Goal: Task Accomplishment & Management: Manage account settings

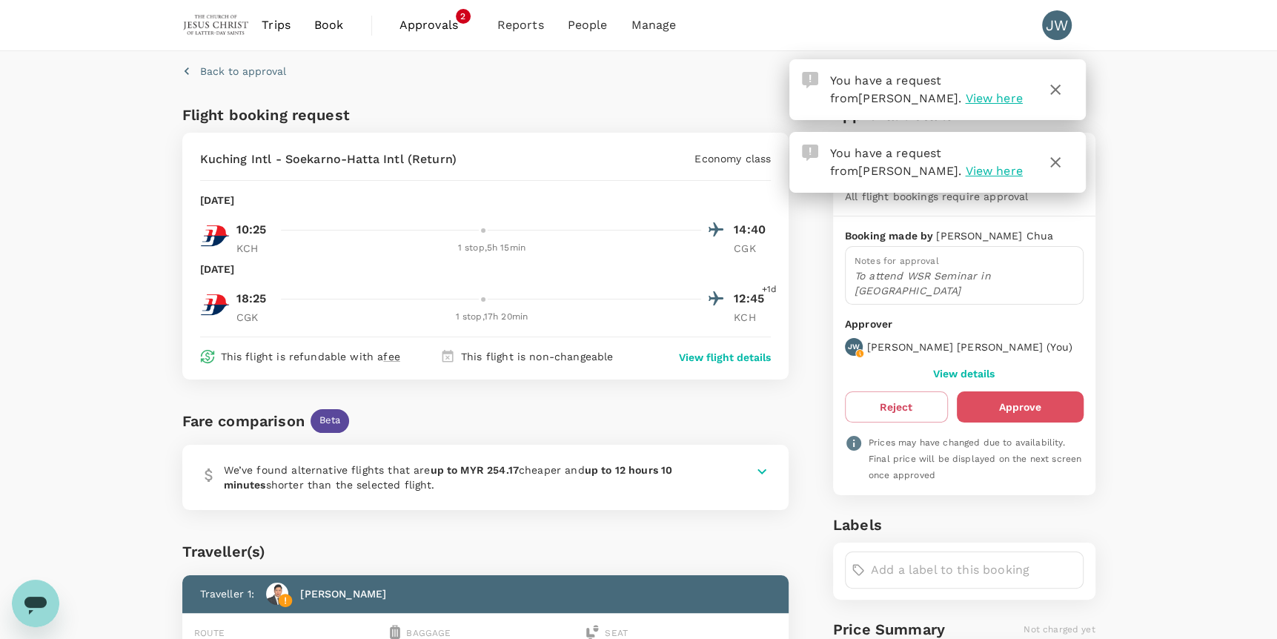
click at [1068, 391] on button "Approve" at bounding box center [1020, 406] width 127 height 31
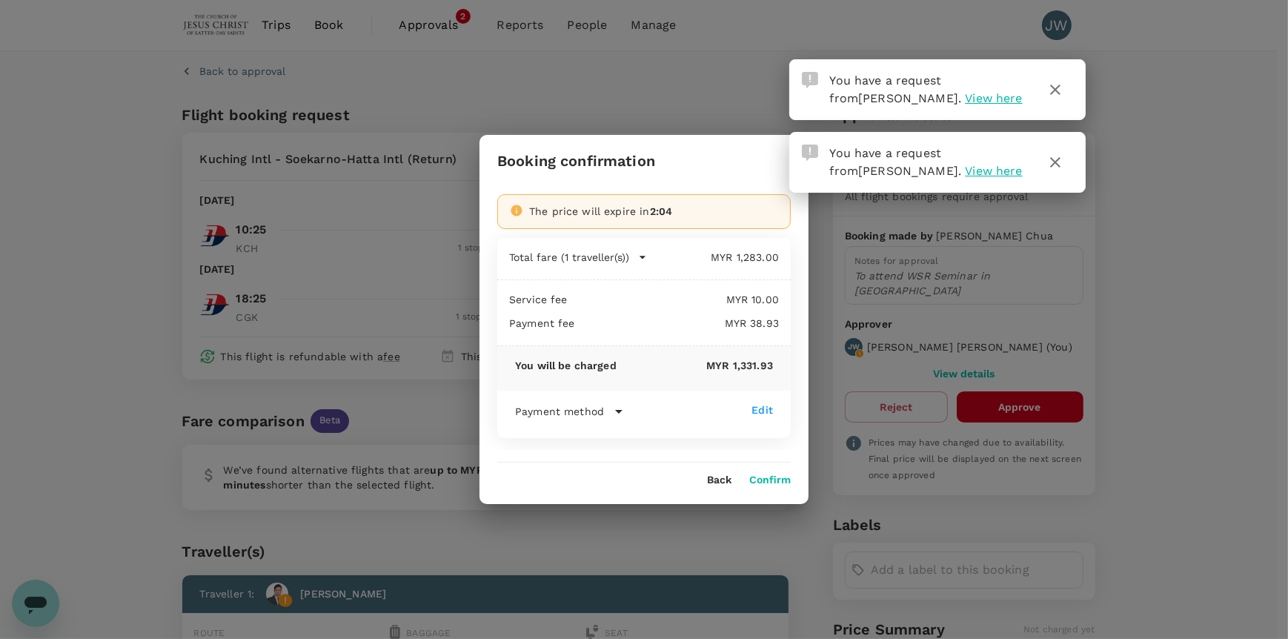
click at [1064, 163] on button "button" at bounding box center [1056, 163] width 36 height 36
click at [1058, 91] on icon "button" at bounding box center [1056, 90] width 18 height 18
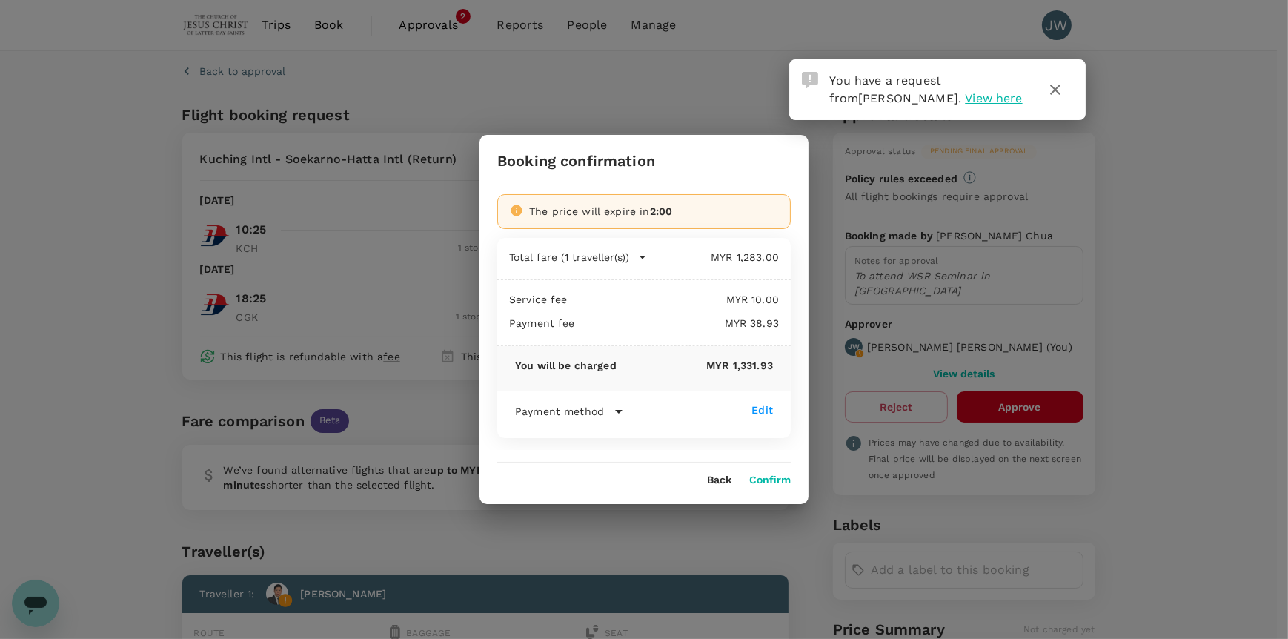
click at [1056, 90] on icon "button" at bounding box center [1056, 90] width 18 height 18
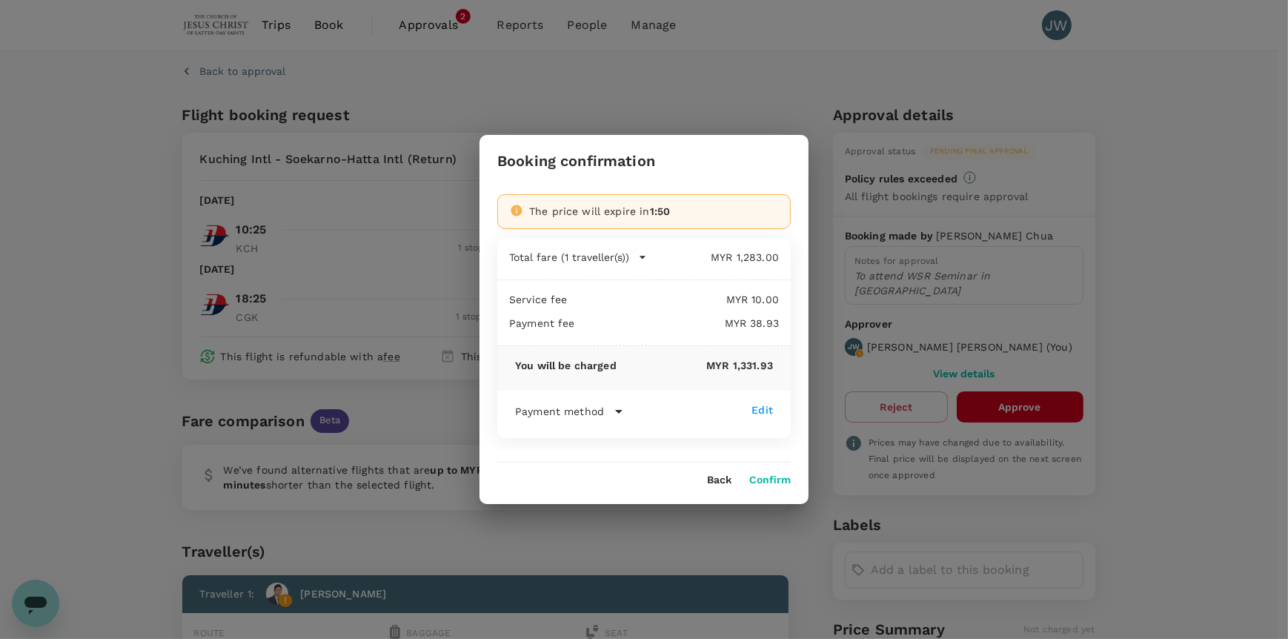
click at [770, 478] on button "Confirm" at bounding box center [770, 480] width 42 height 12
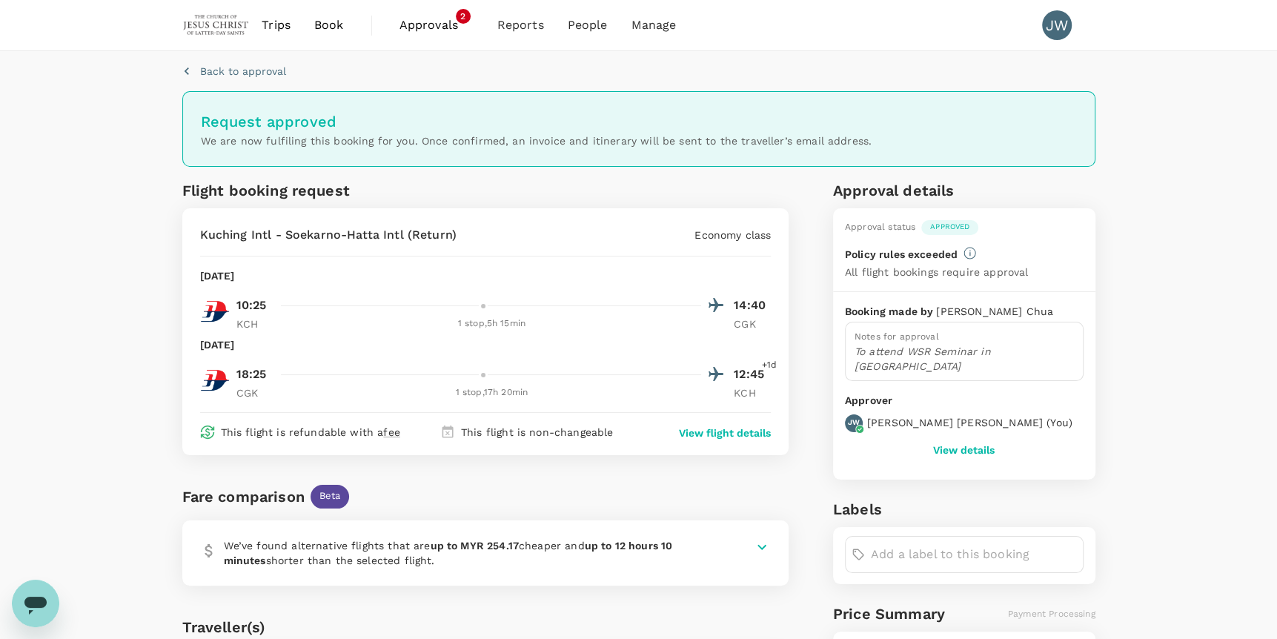
click at [451, 33] on span "Approvals" at bounding box center [436, 25] width 74 height 18
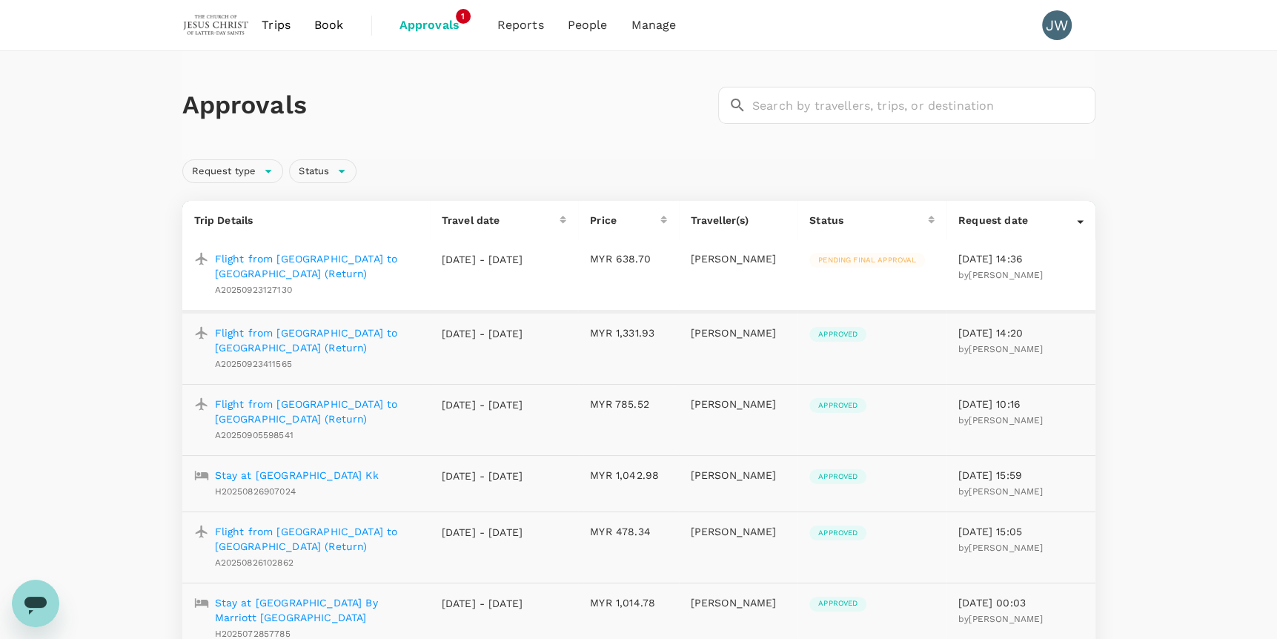
click at [382, 263] on p "Flight from [GEOGRAPHIC_DATA] to [GEOGRAPHIC_DATA] (Return)" at bounding box center [316, 266] width 203 height 30
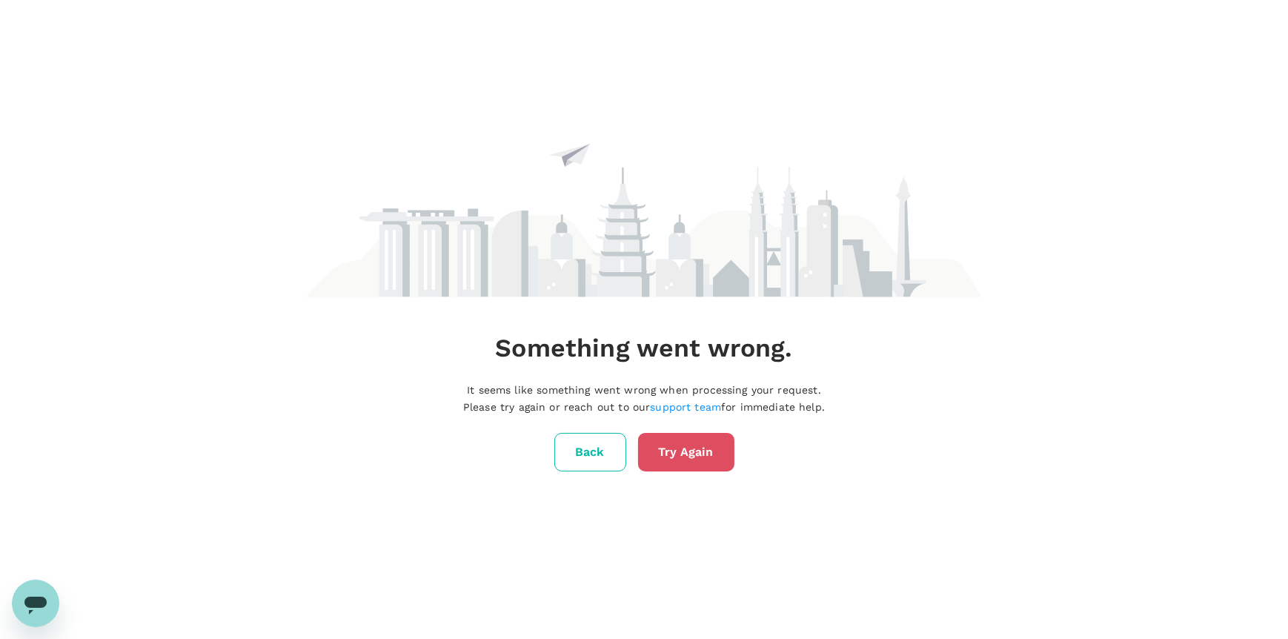
click at [656, 440] on button "Try Again" at bounding box center [686, 452] width 96 height 39
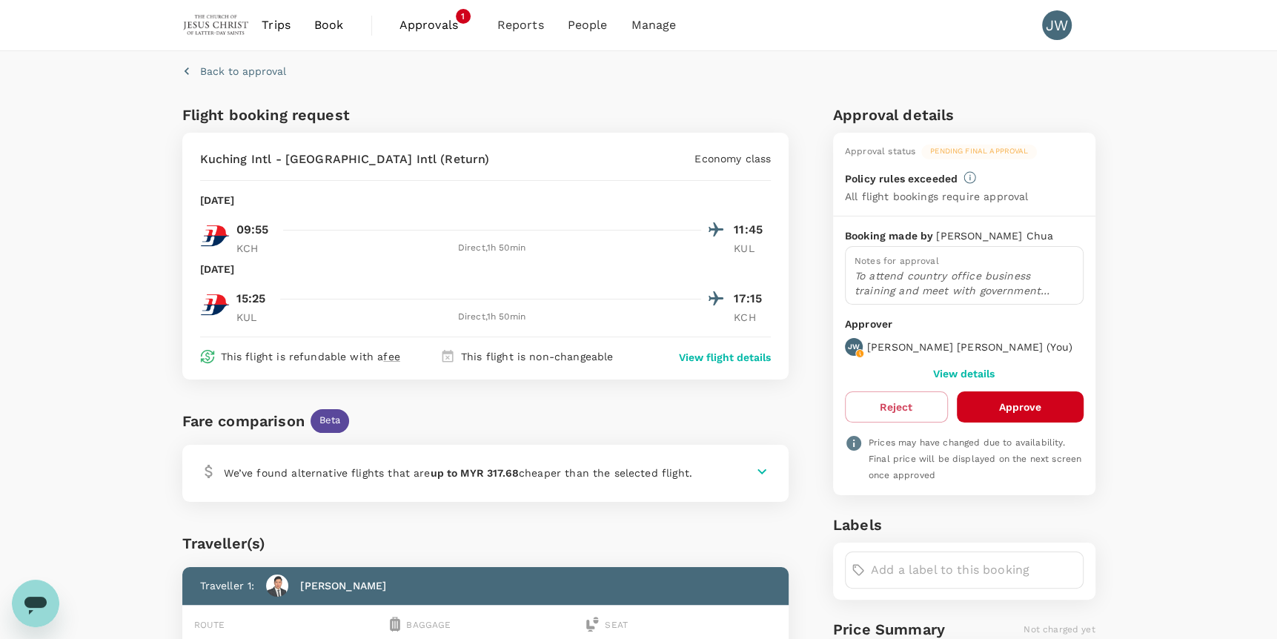
click at [1029, 397] on button "Approve" at bounding box center [1020, 406] width 127 height 31
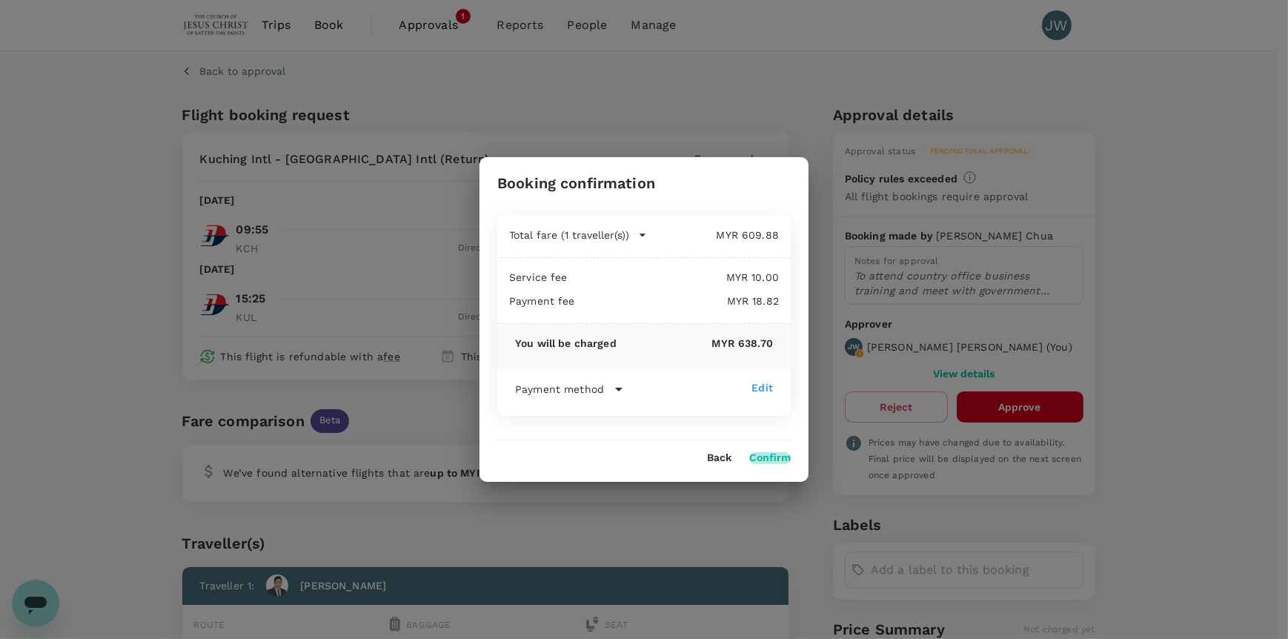
click at [775, 461] on button "Confirm" at bounding box center [770, 458] width 42 height 12
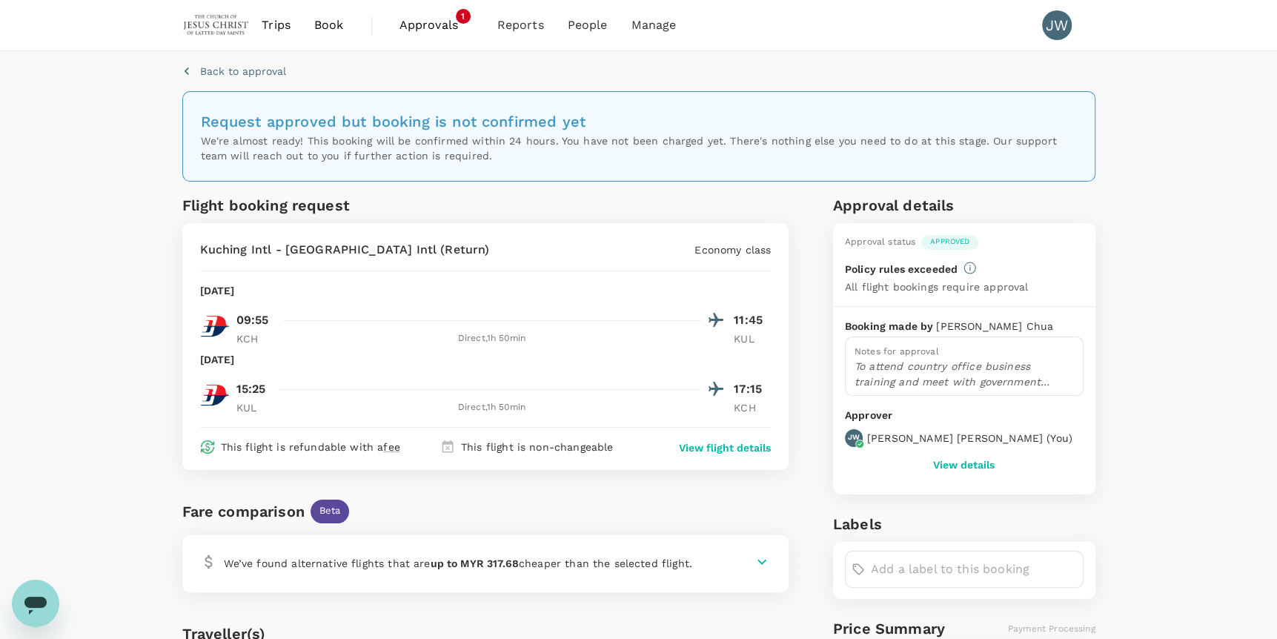
click at [445, 28] on span "Approvals" at bounding box center [436, 25] width 74 height 18
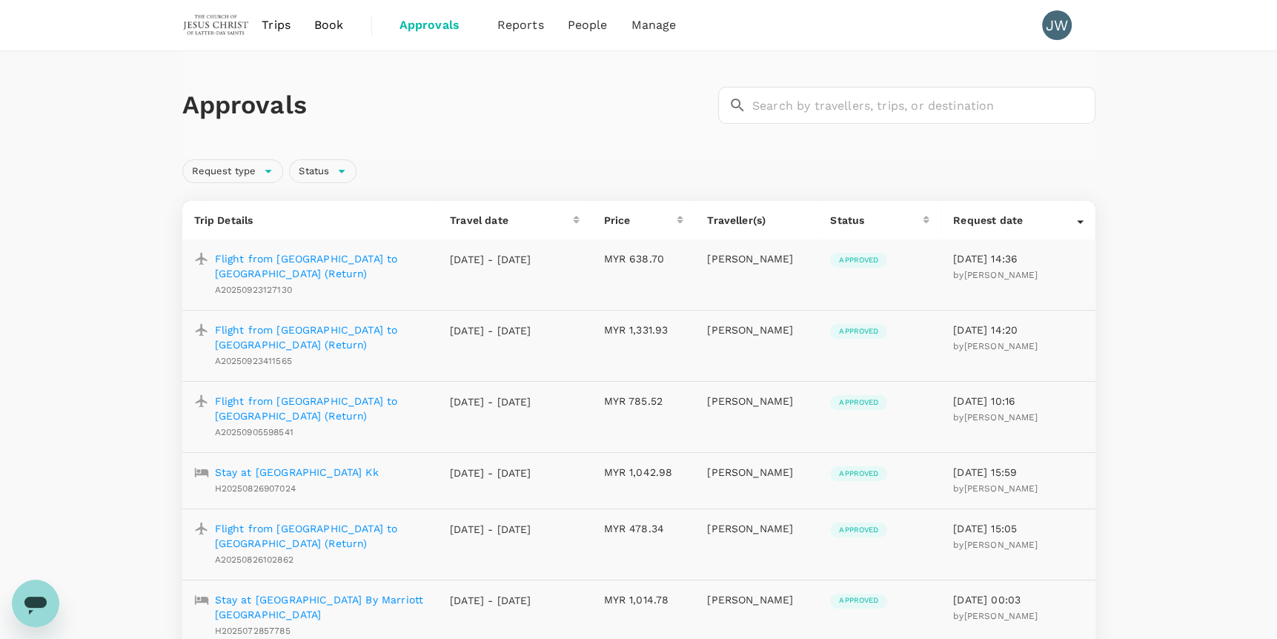
click at [365, 328] on p "Flight from [GEOGRAPHIC_DATA] to [GEOGRAPHIC_DATA] (Return)" at bounding box center [321, 337] width 212 height 30
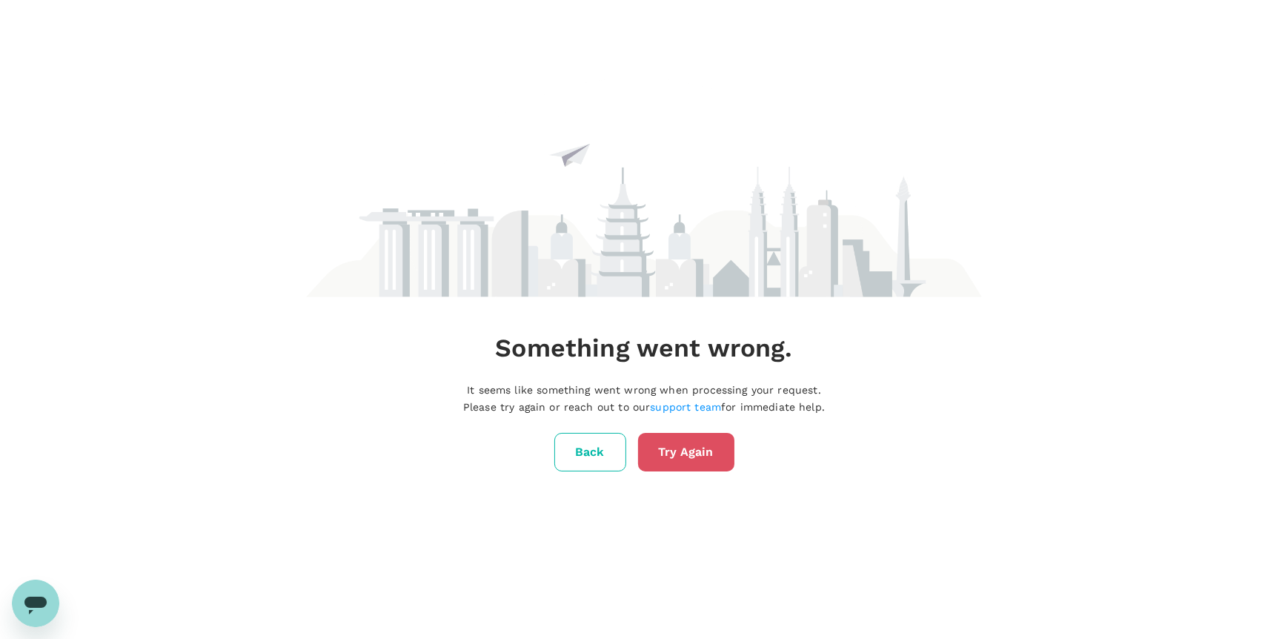
click at [671, 457] on button "Try Again" at bounding box center [686, 452] width 96 height 39
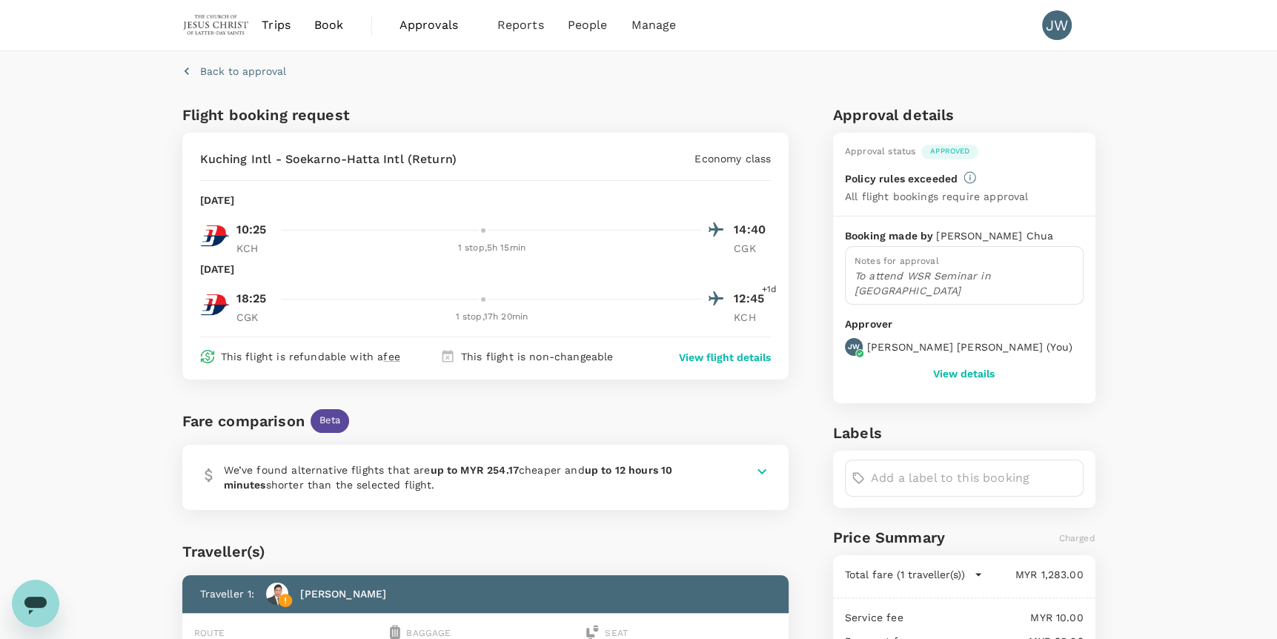
click at [200, 71] on p "Back to approval" at bounding box center [243, 71] width 86 height 15
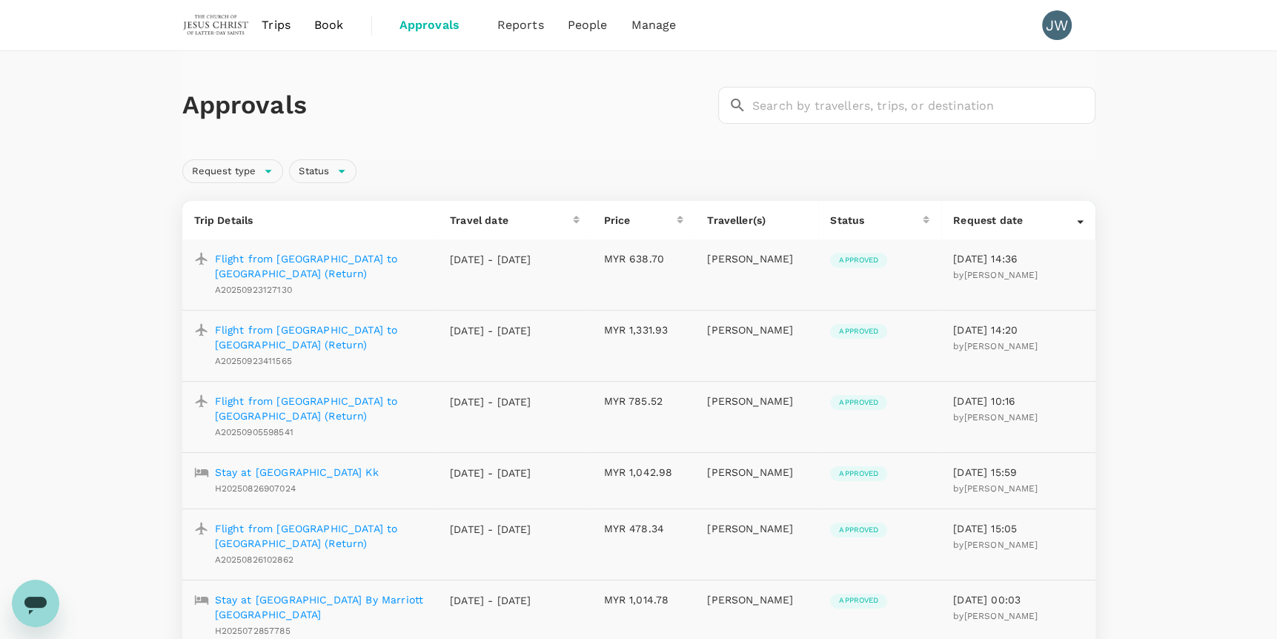
click at [316, 265] on p "Flight from [GEOGRAPHIC_DATA] to [GEOGRAPHIC_DATA] (Return)" at bounding box center [321, 266] width 212 height 30
